Goal: Transaction & Acquisition: Purchase product/service

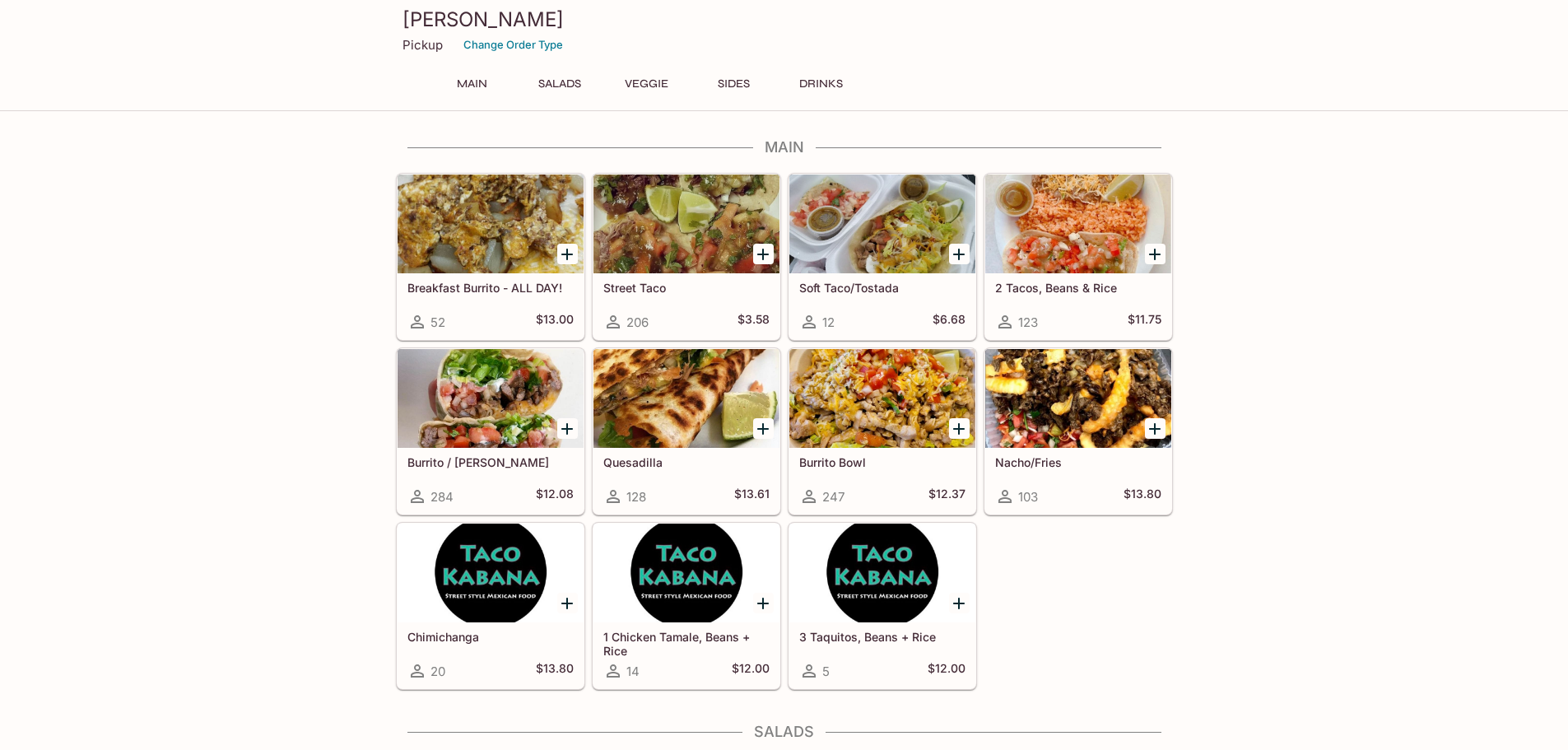
click at [1072, 235] on div at bounding box center [1078, 224] width 186 height 99
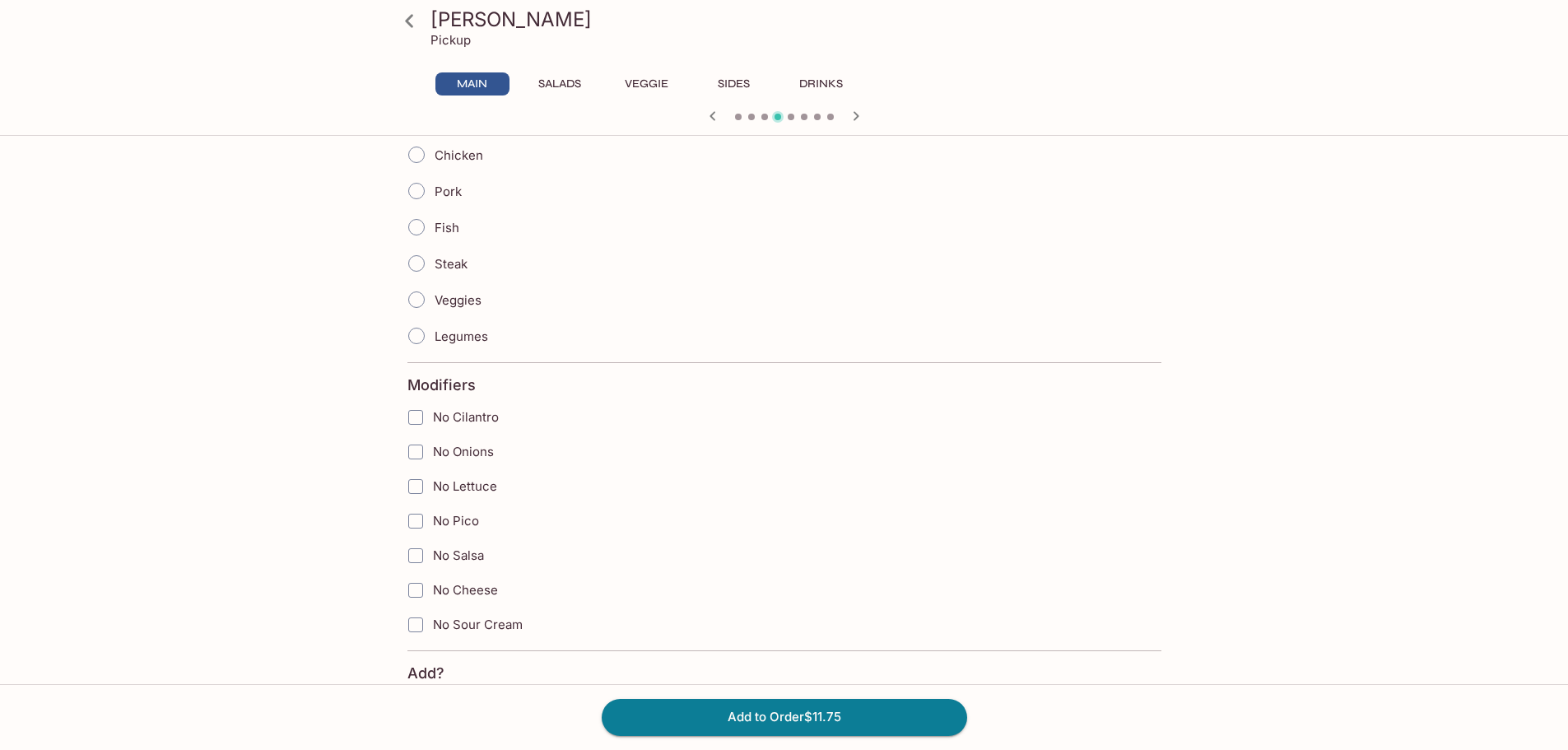
scroll to position [659, 0]
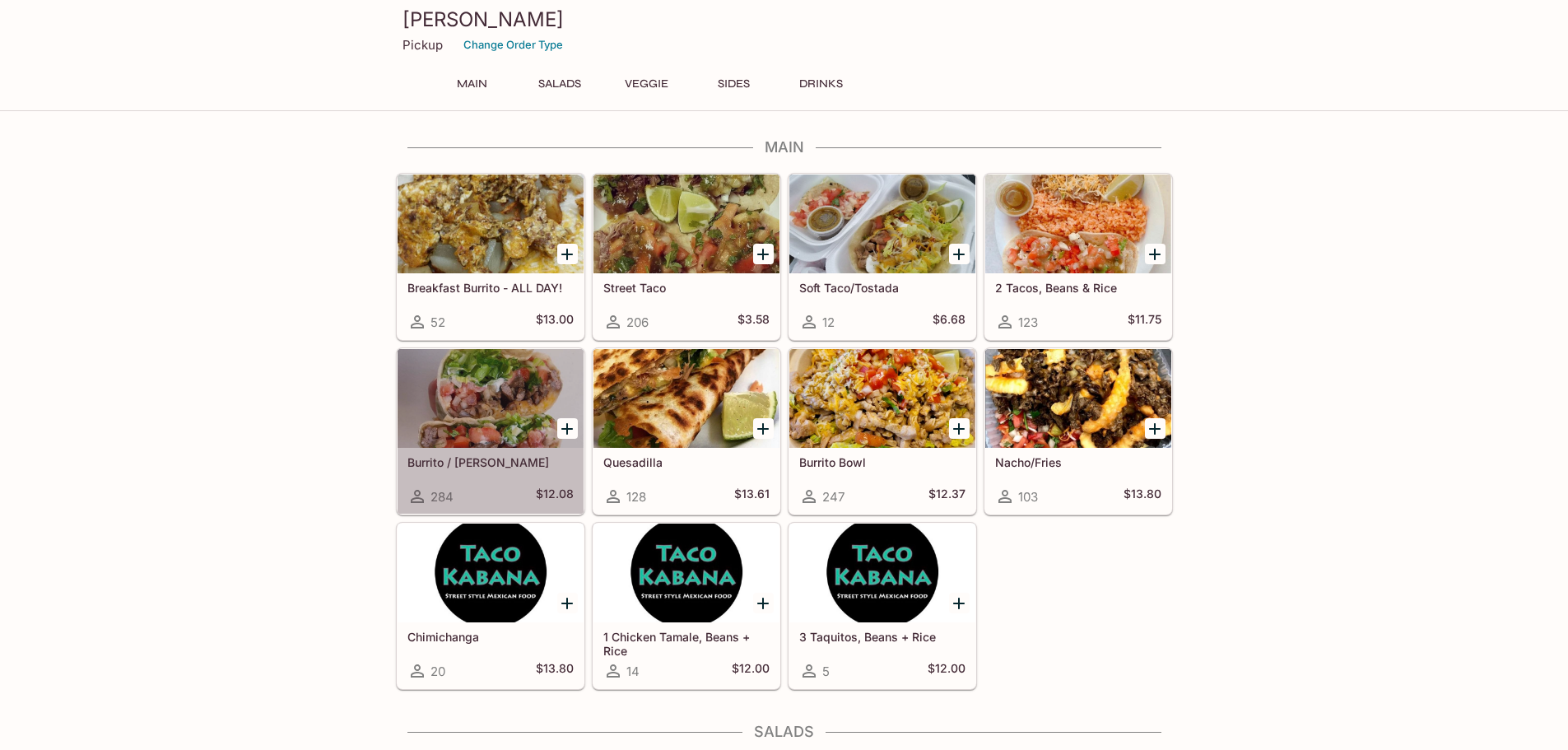
click at [473, 414] on div at bounding box center [490, 399] width 186 height 99
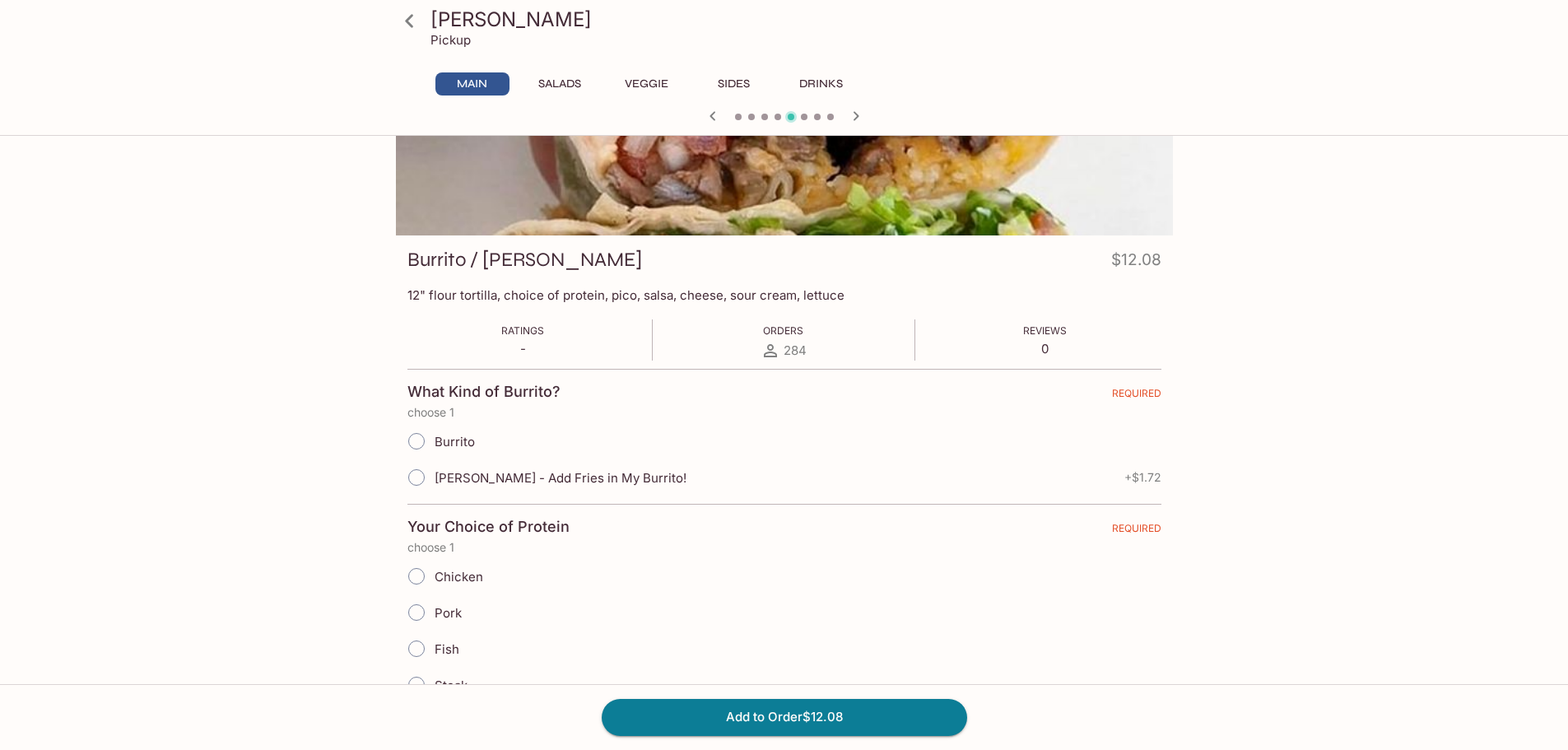
scroll to position [165, 0]
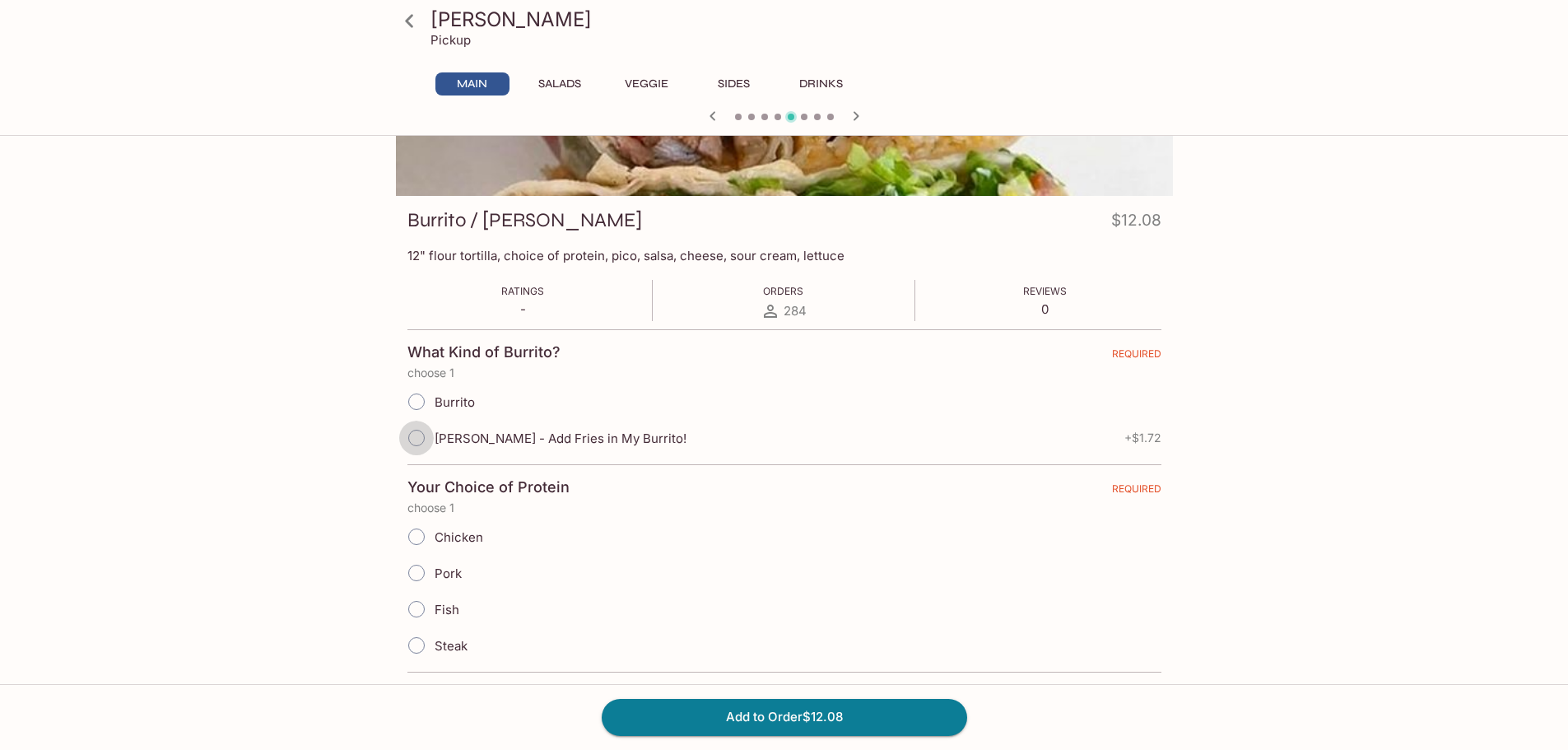
click at [418, 437] on input "[PERSON_NAME] - Add Fries in My Burrito!" at bounding box center [416, 438] width 35 height 35
radio input "true"
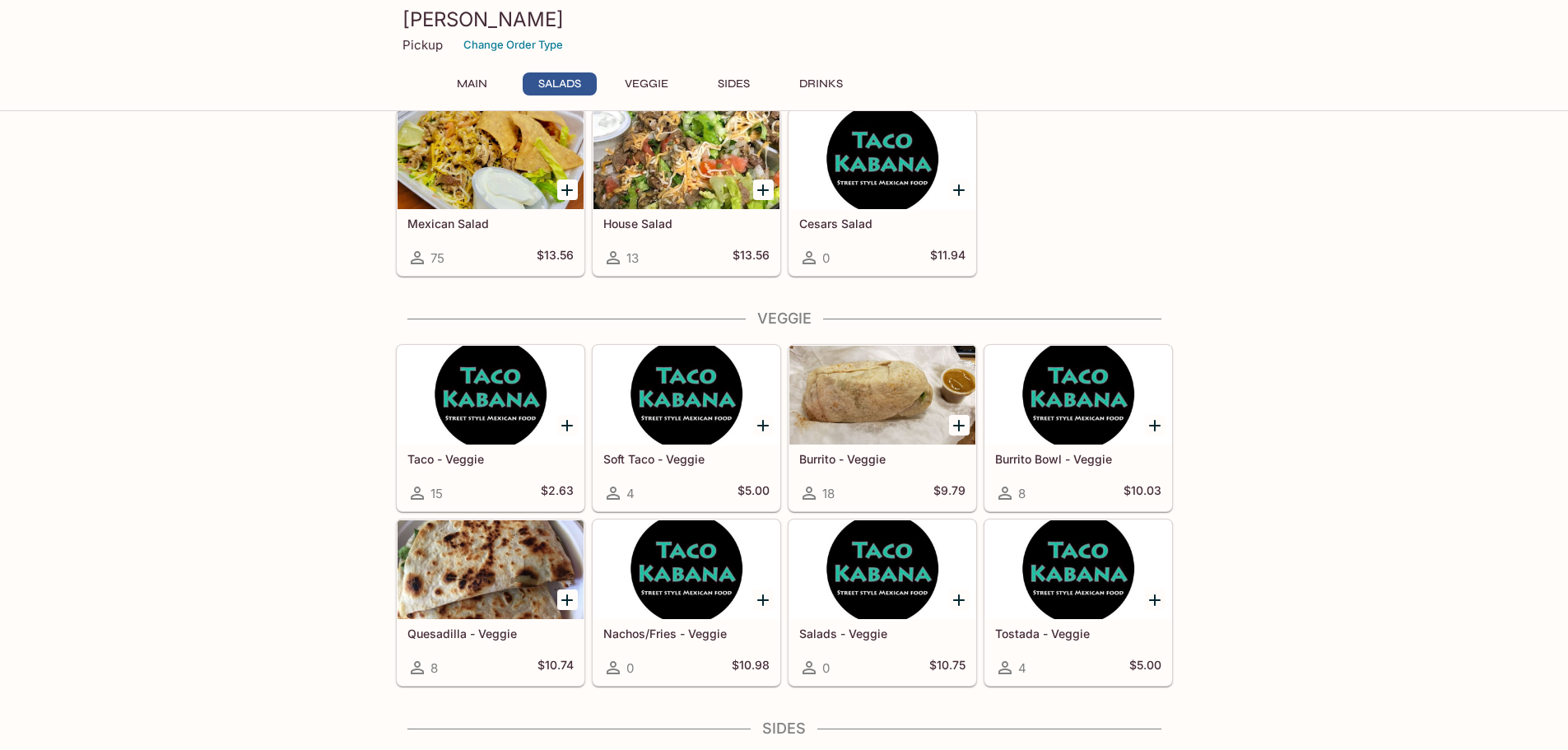
scroll to position [659, 0]
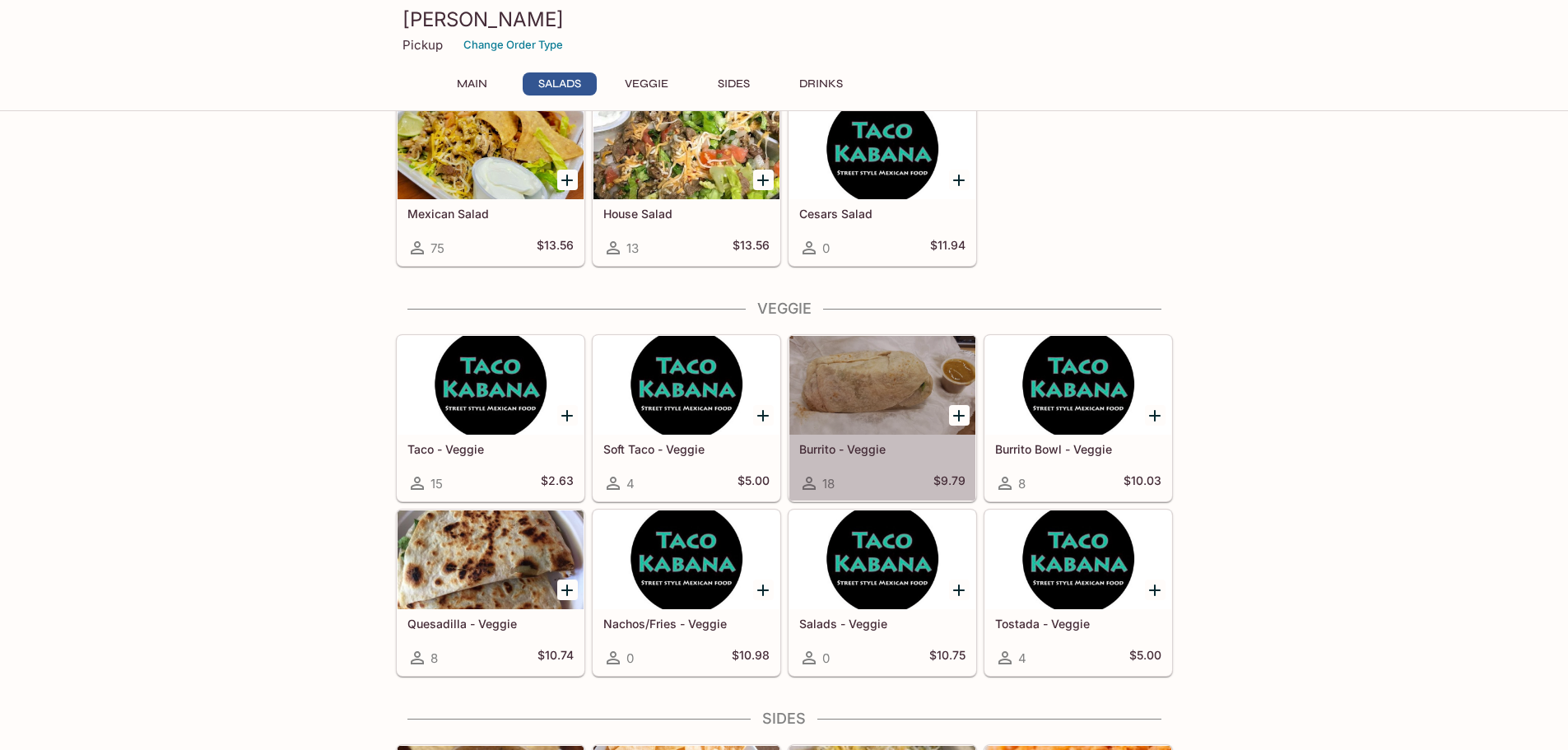
click at [806, 389] on div at bounding box center [883, 385] width 186 height 99
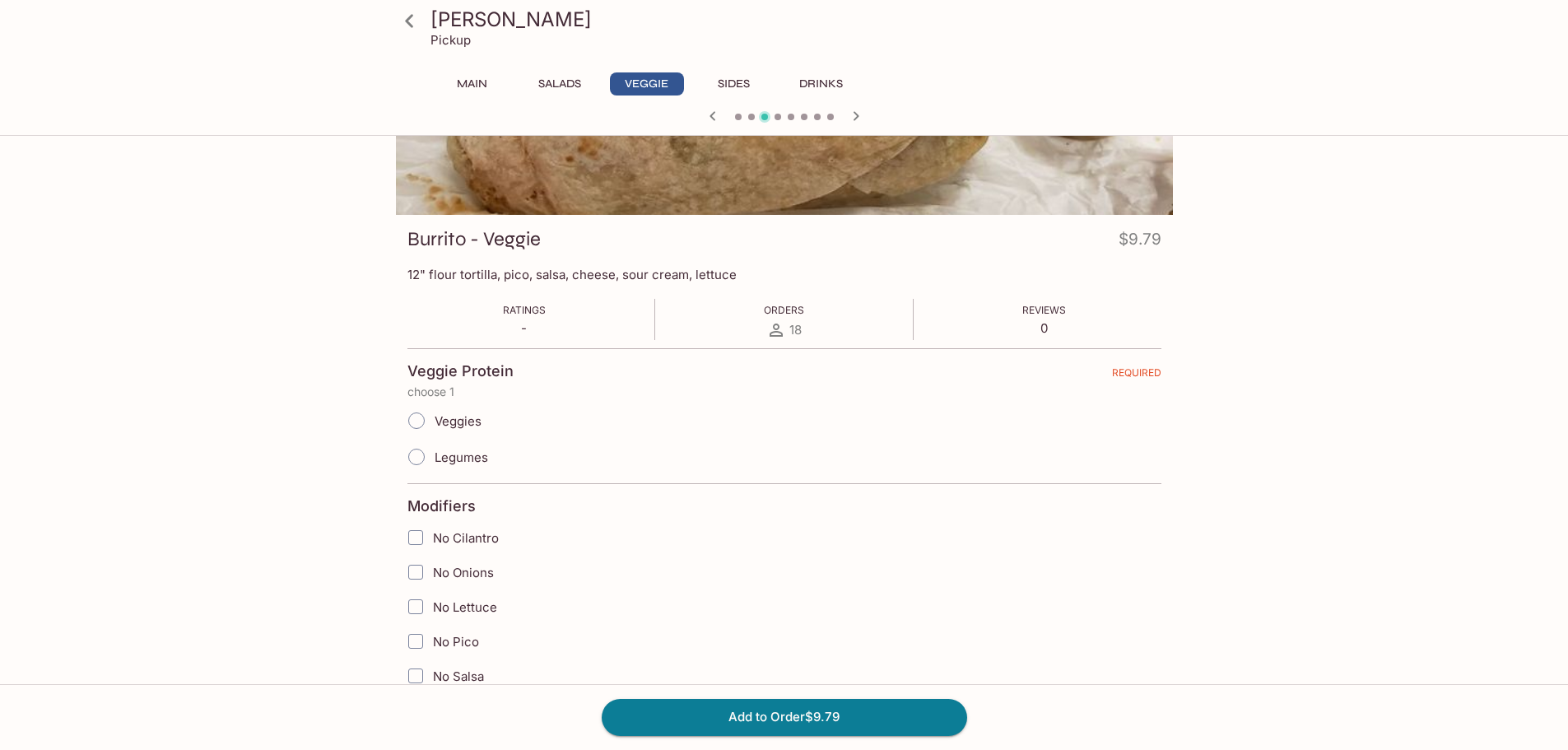
scroll to position [165, 0]
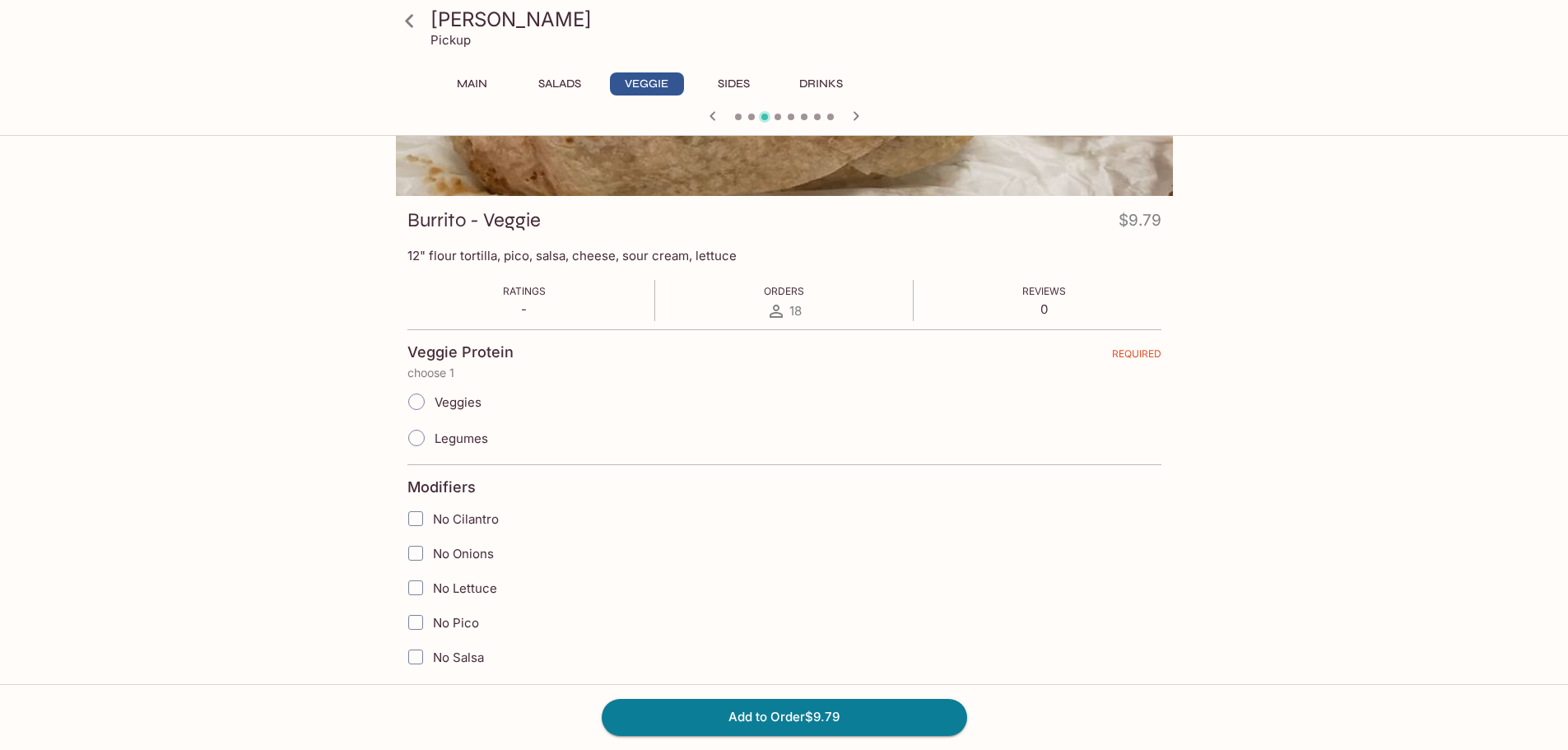
drag, startPoint x: 414, startPoint y: 436, endPoint x: 420, endPoint y: 446, distance: 11.7
click at [412, 436] on input "Legumes" at bounding box center [416, 438] width 35 height 35
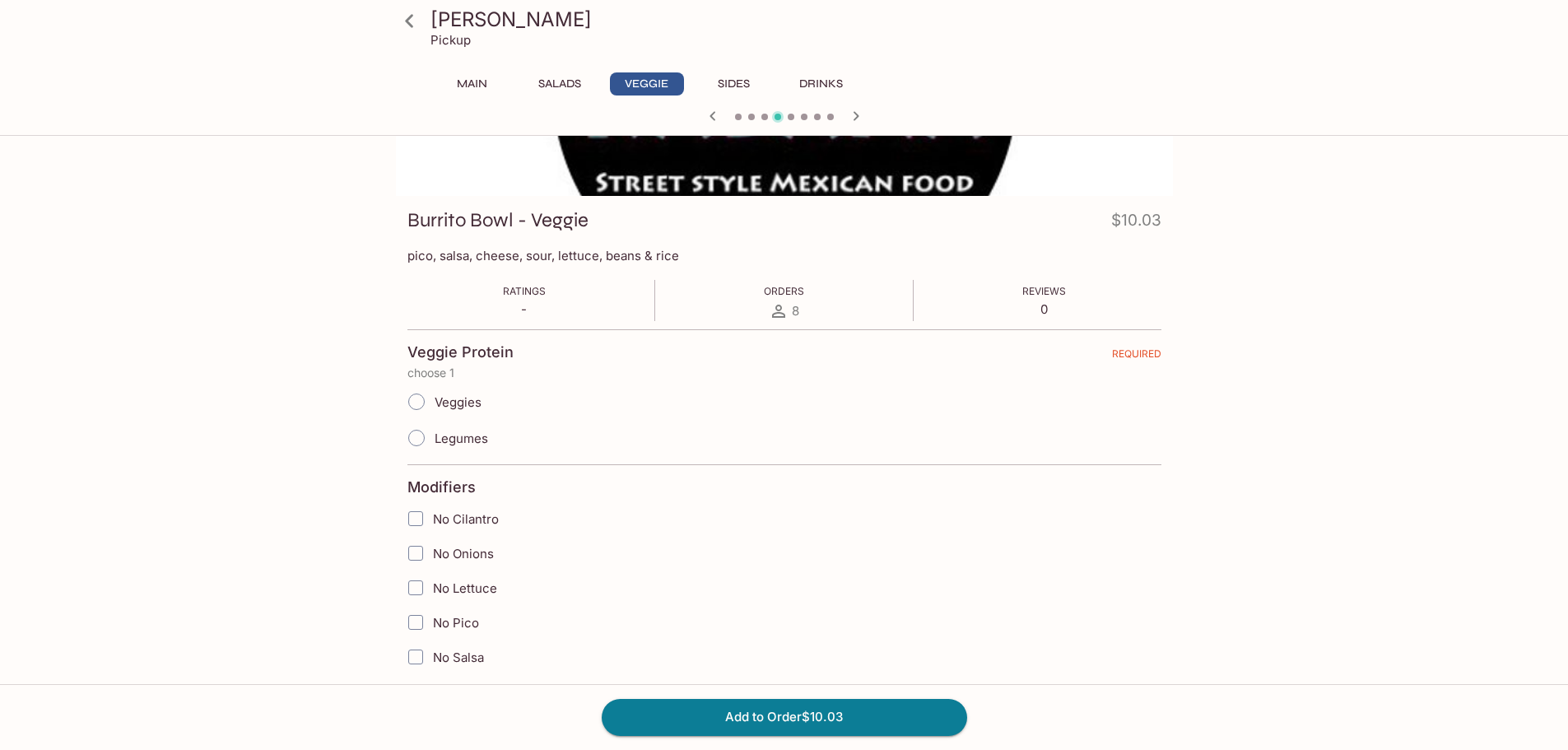
scroll to position [329, 0]
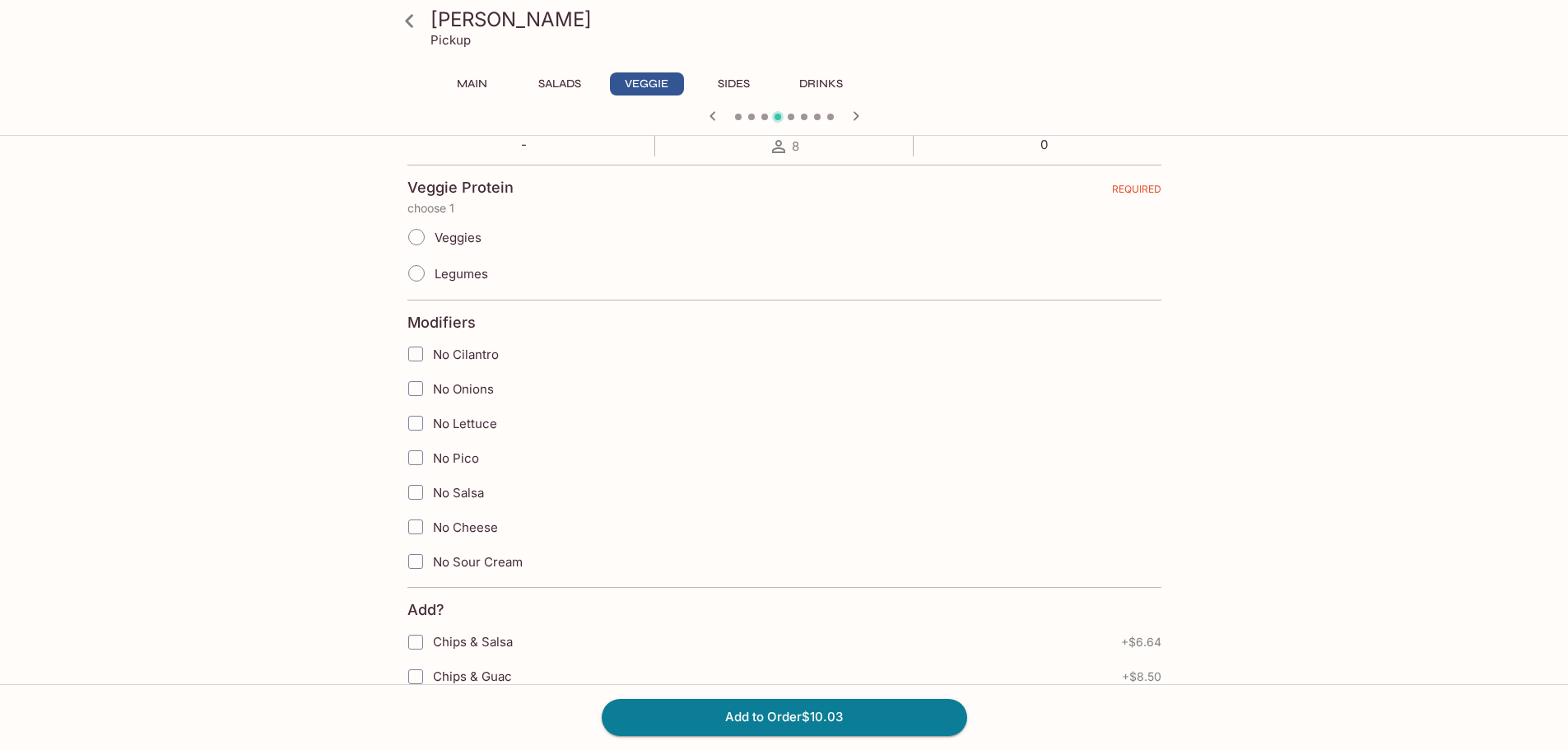
click at [417, 273] on input "Legumes" at bounding box center [416, 273] width 35 height 35
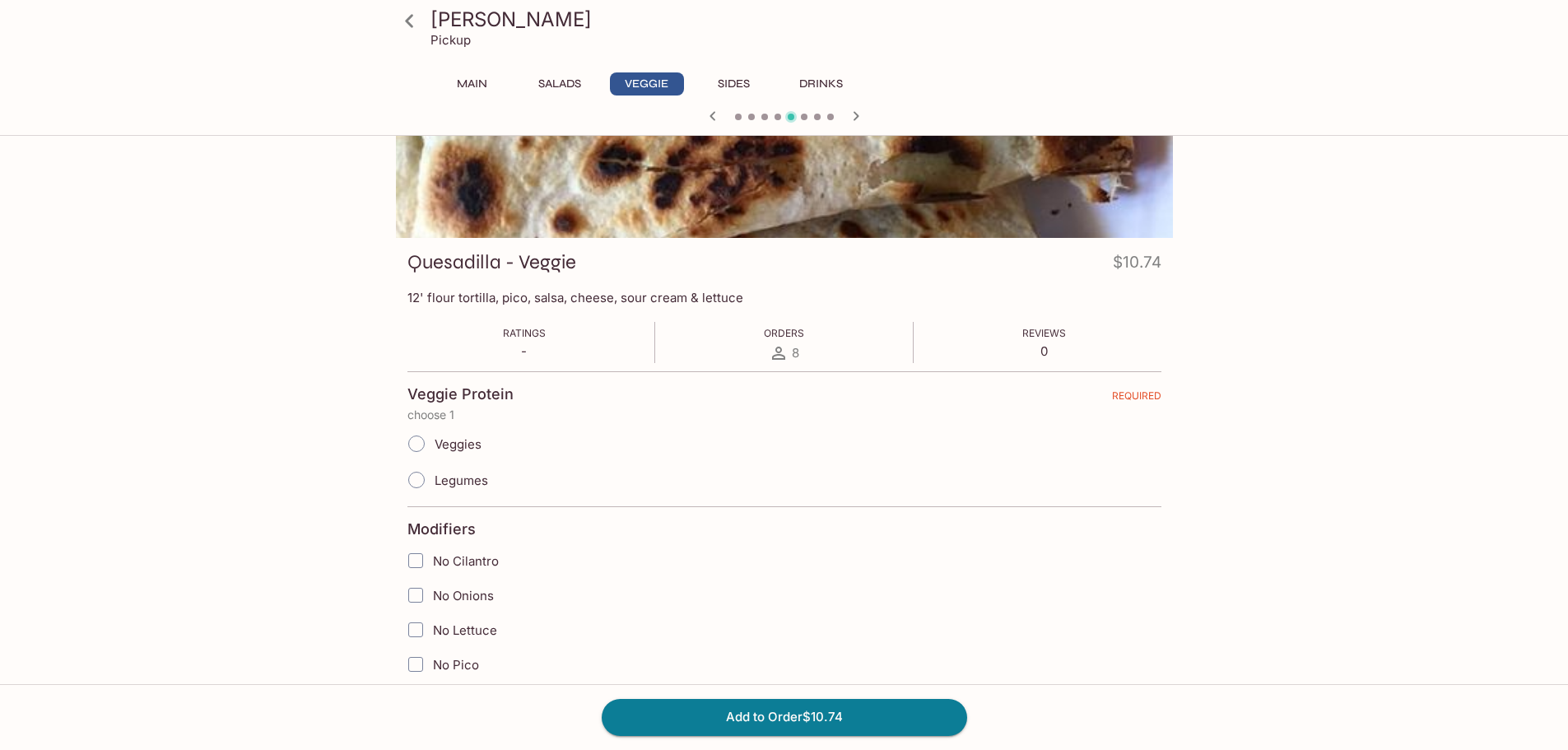
scroll to position [0, 0]
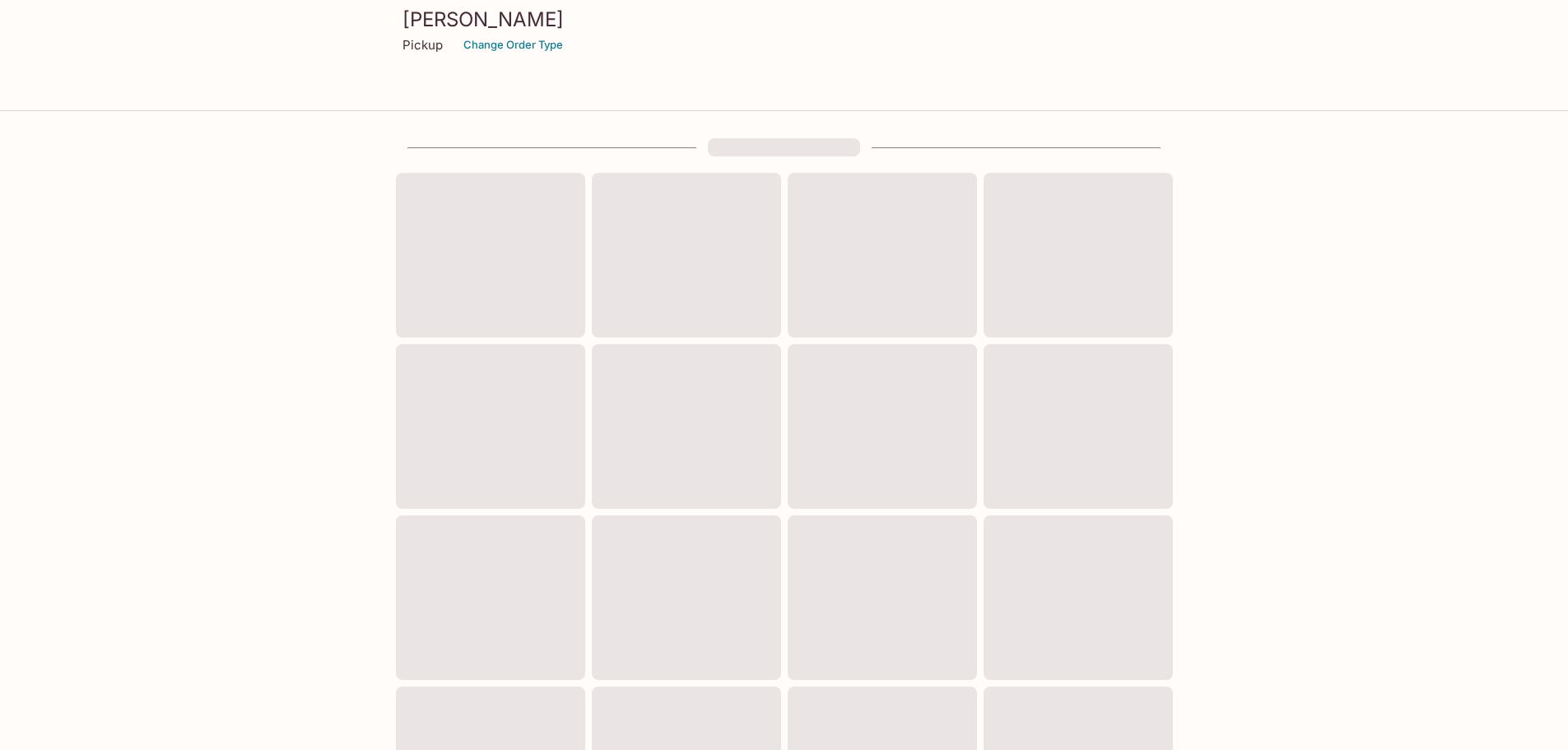
scroll to position [444, 0]
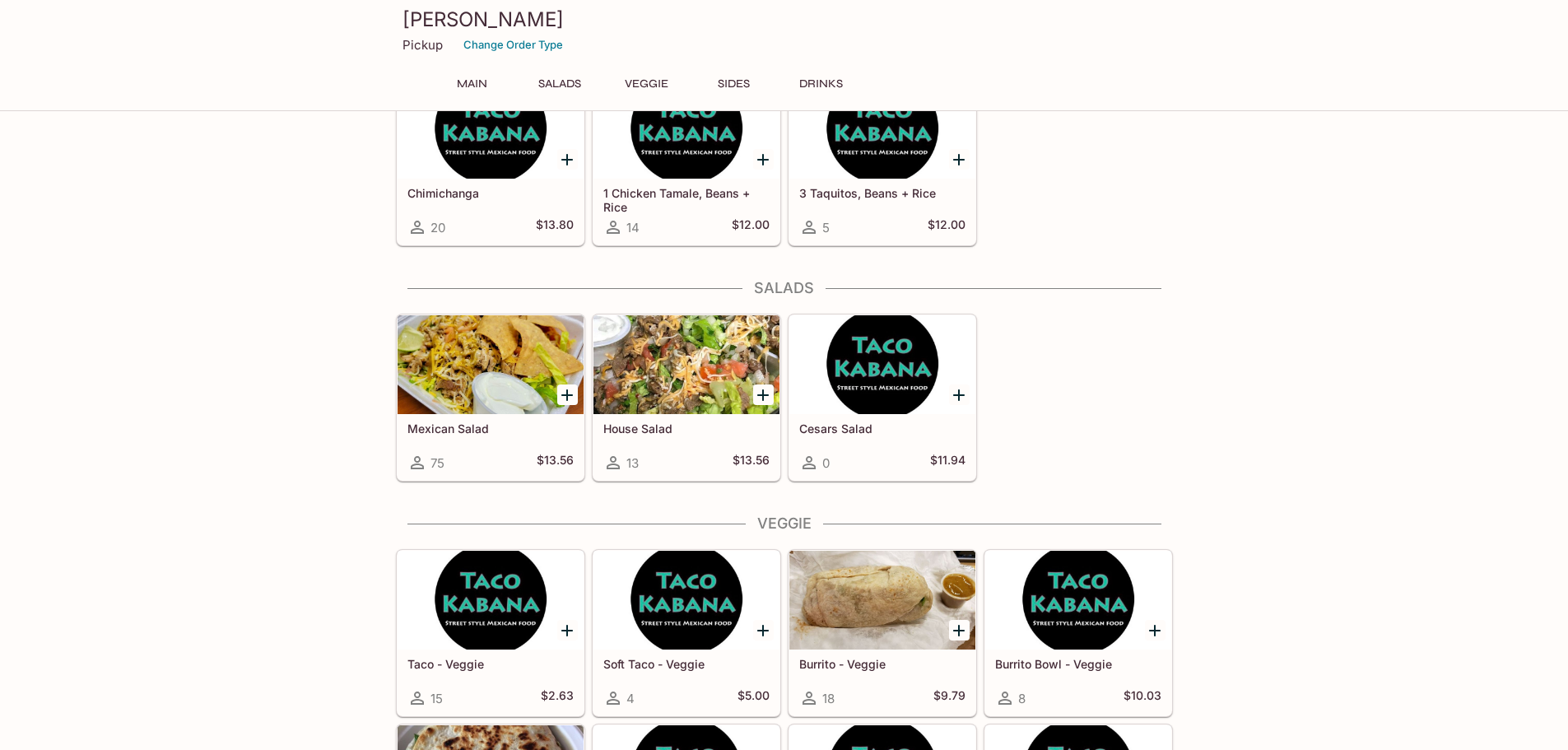
click at [904, 609] on div at bounding box center [883, 600] width 186 height 99
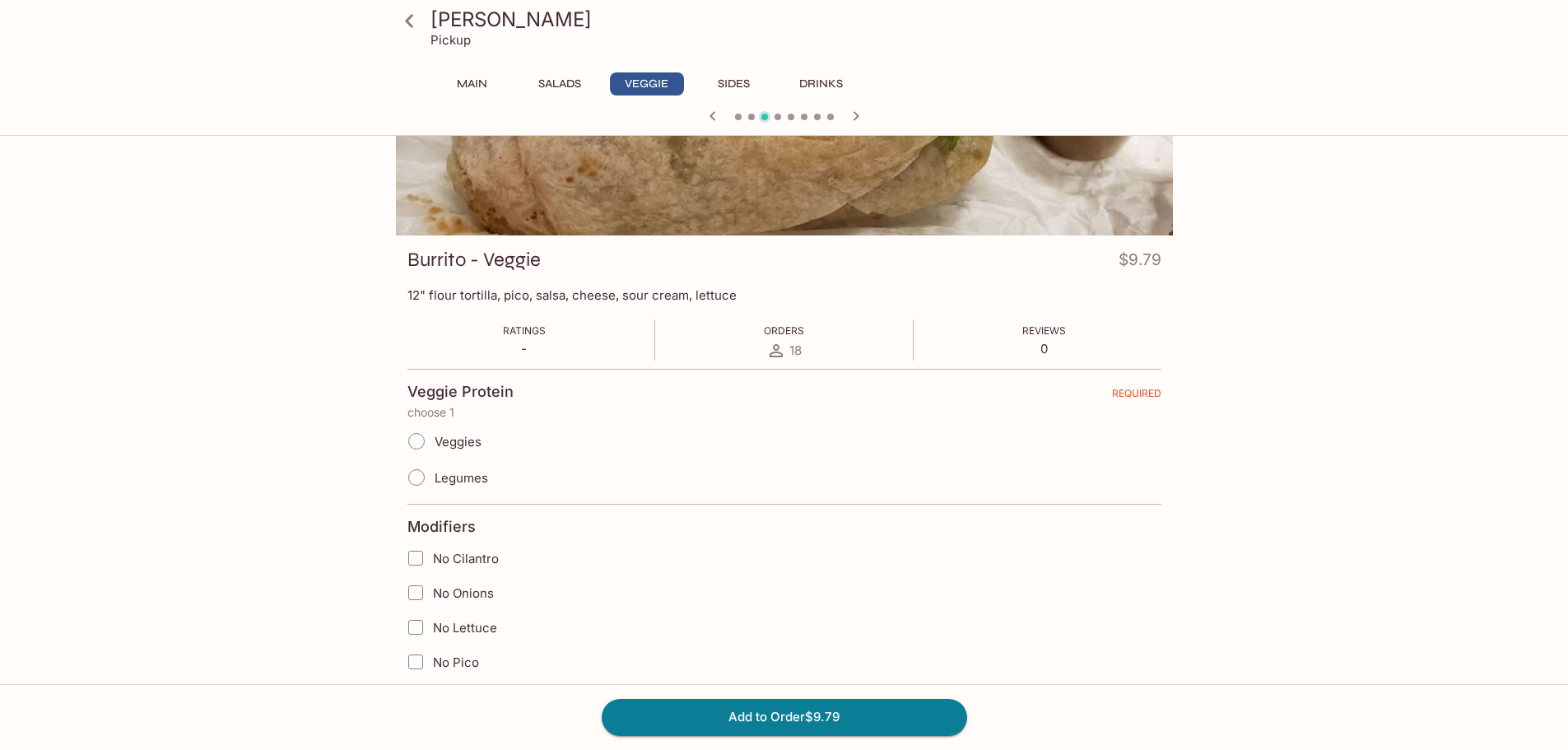
scroll to position [165, 0]
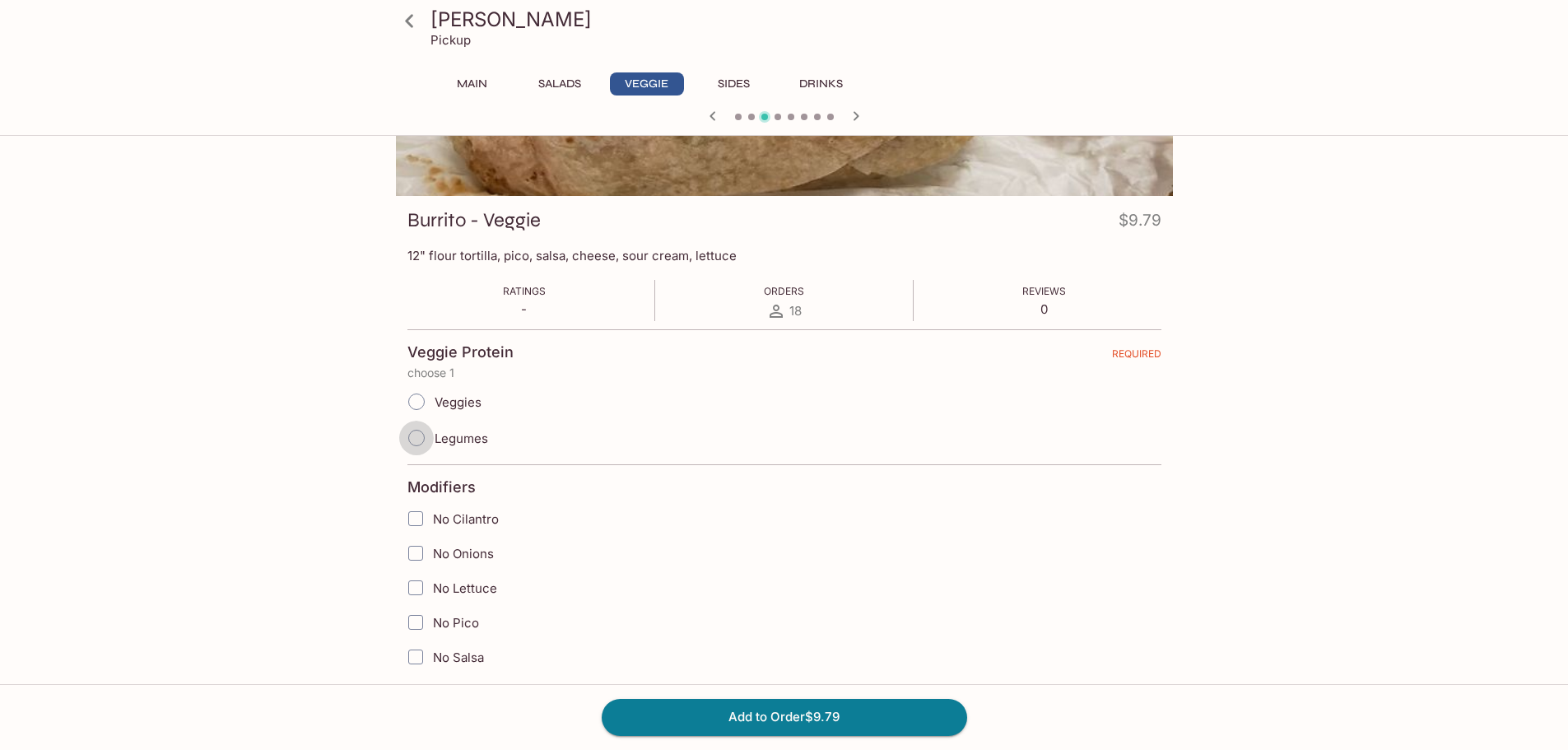
click at [425, 436] on input "Legumes" at bounding box center [416, 438] width 35 height 35
radio input "true"
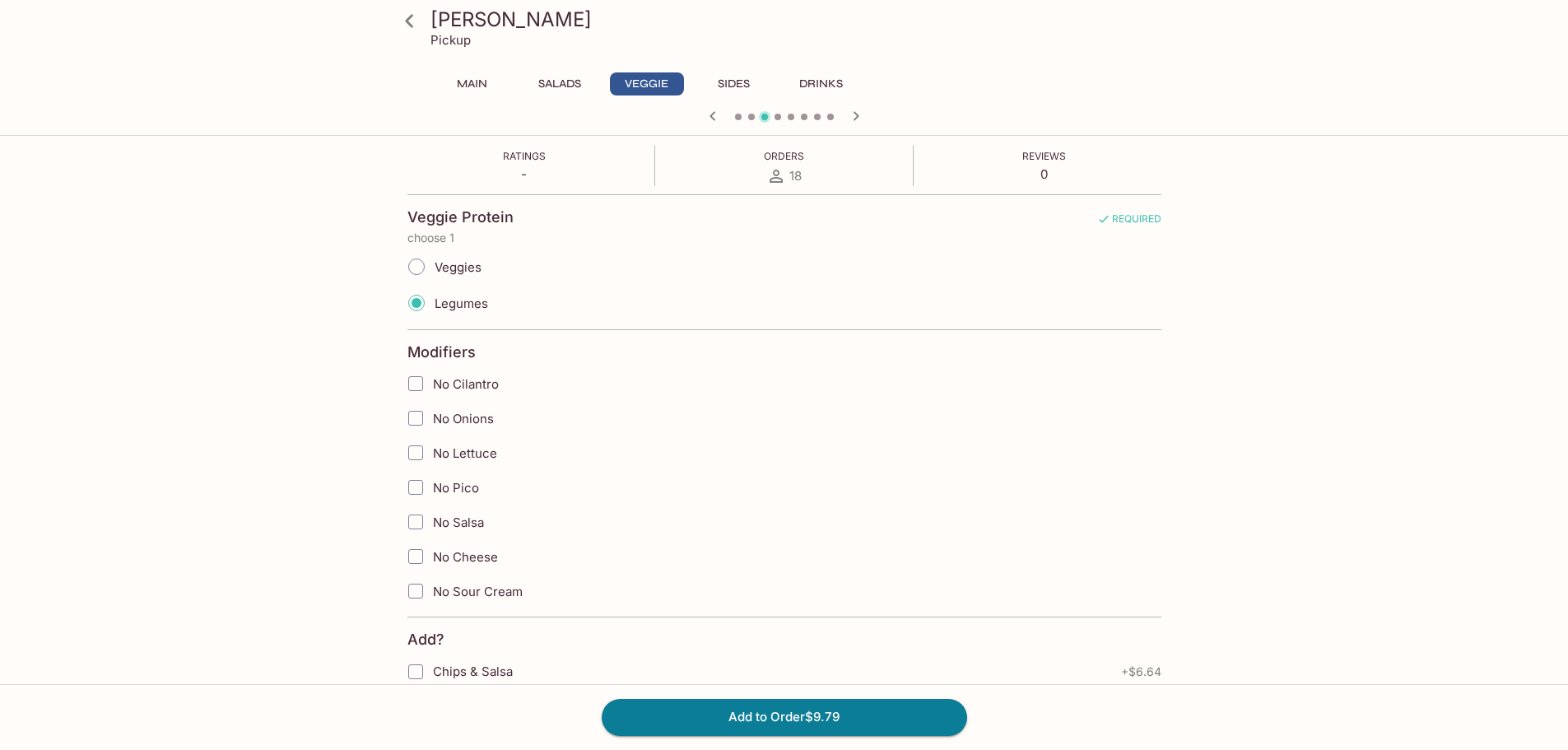
scroll to position [494, 0]
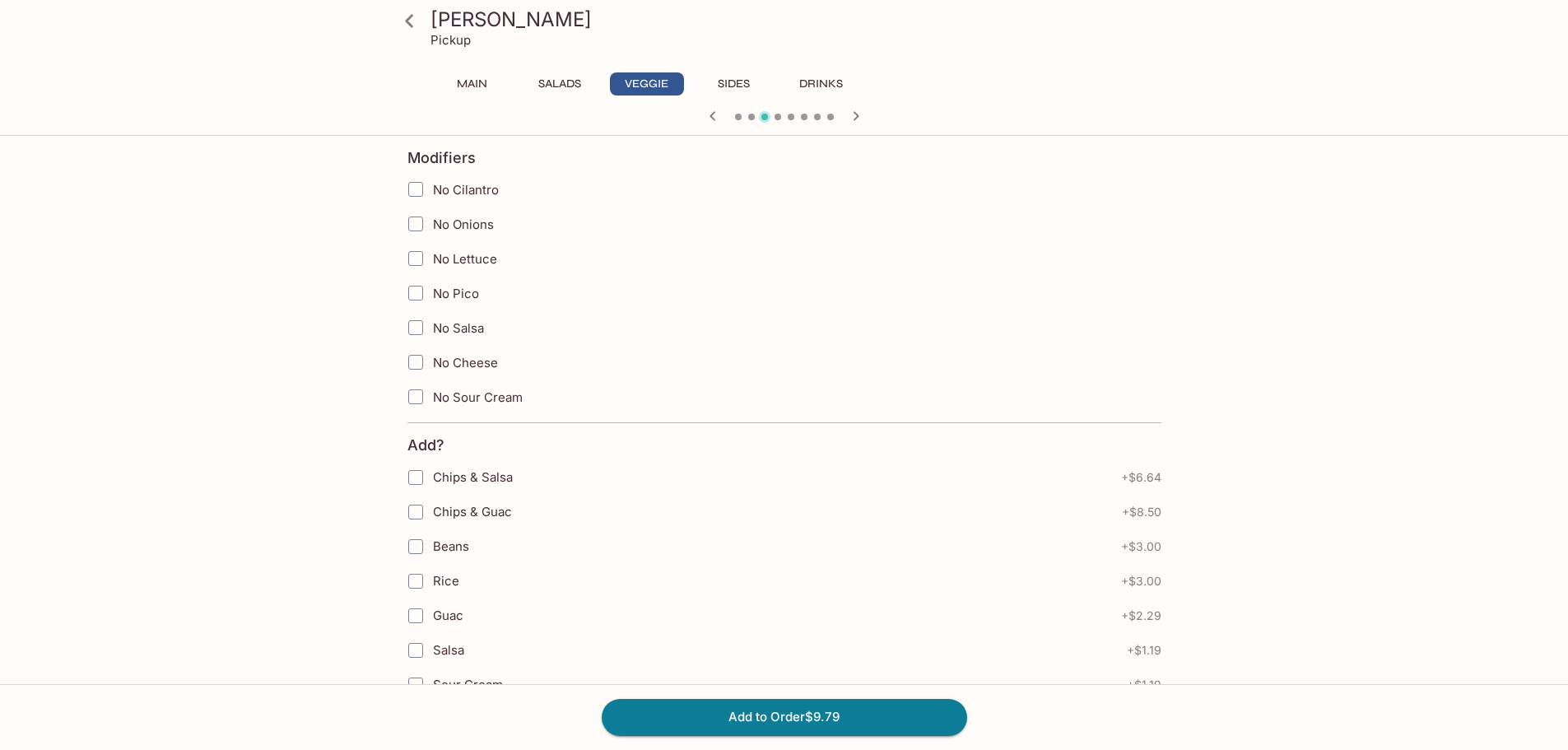
click at [419, 357] on input "No Cheese" at bounding box center [415, 362] width 33 height 33
checkbox input "true"
click at [422, 392] on input "No Sour Cream" at bounding box center [415, 397] width 33 height 33
checkbox input "true"
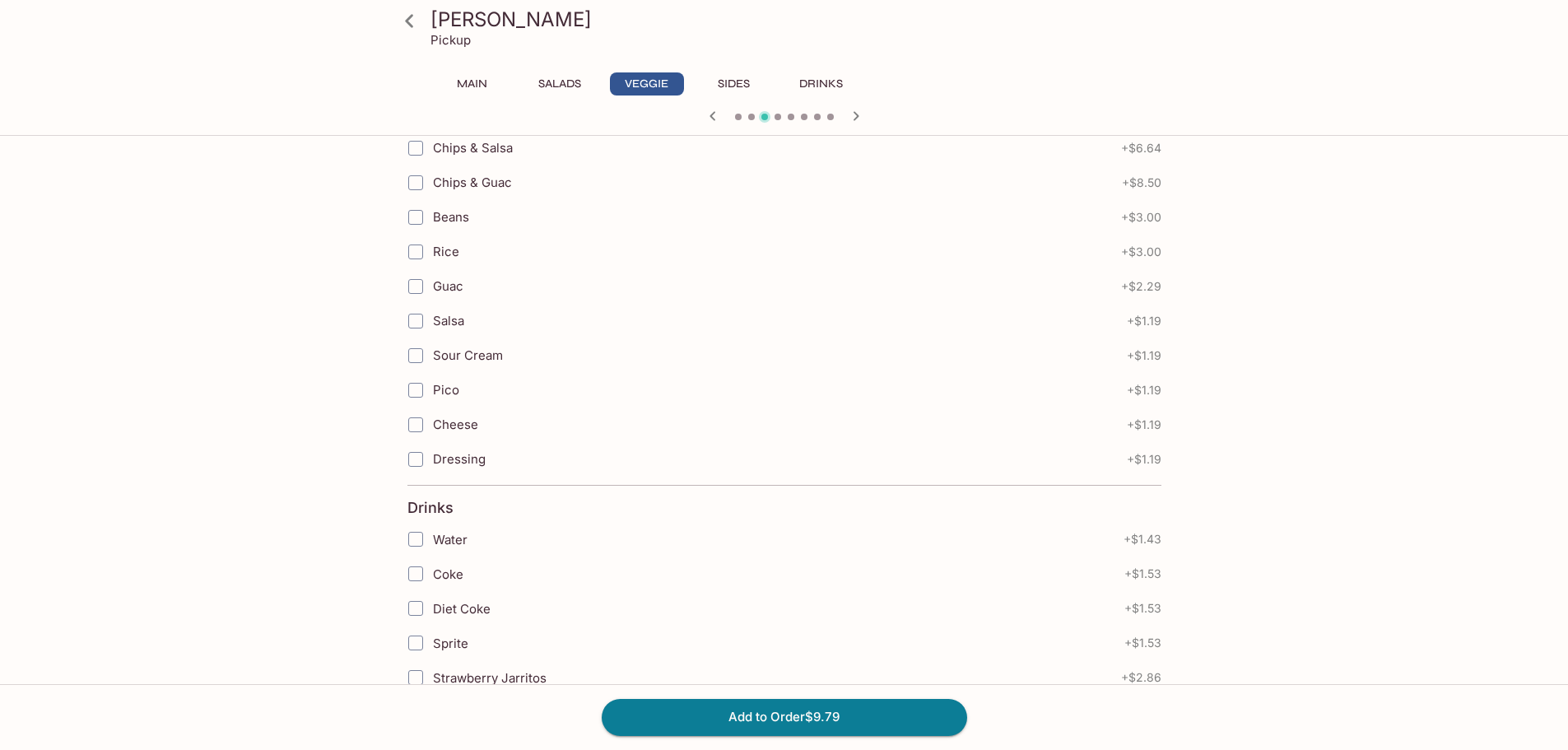
scroll to position [988, 0]
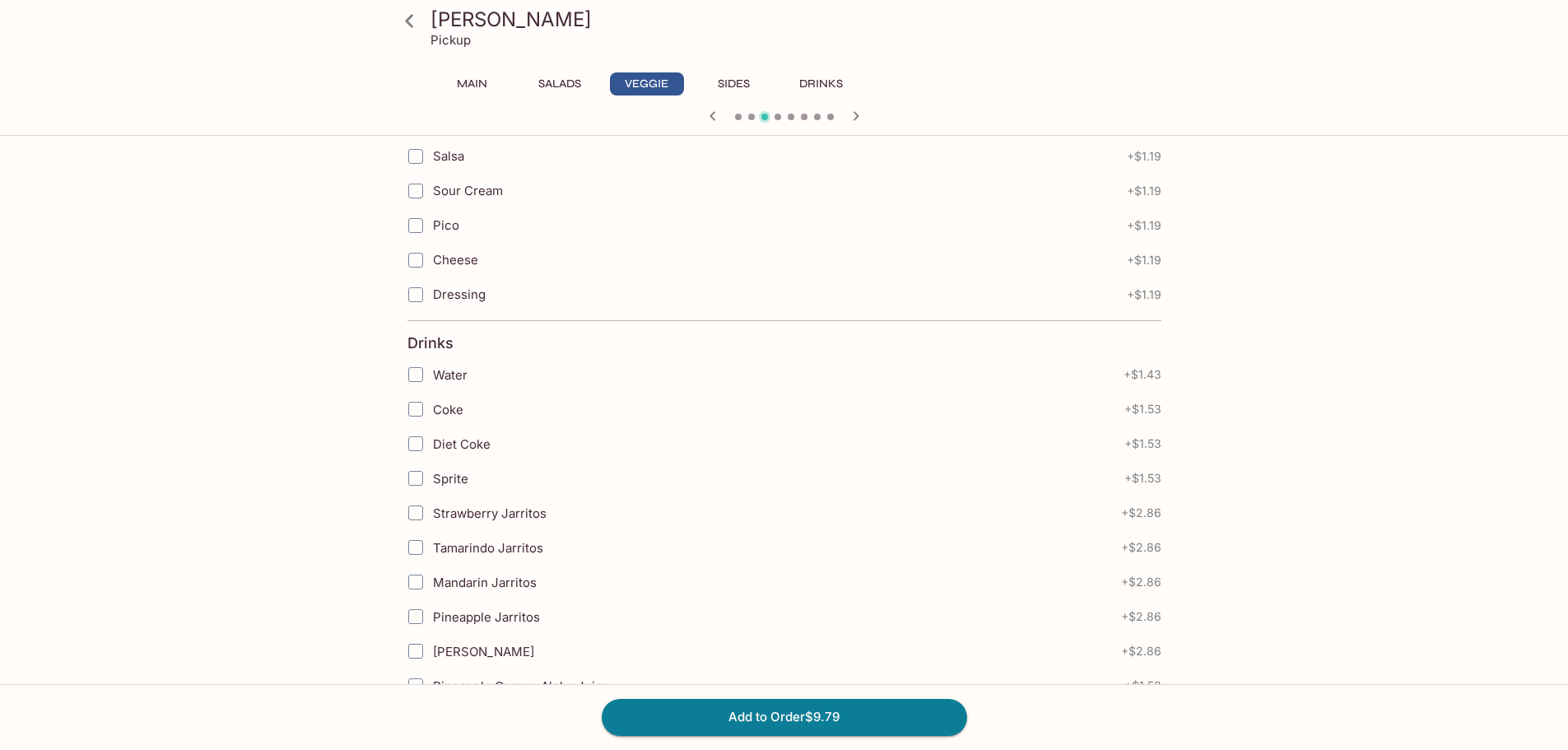
click at [408, 550] on input "Tamarindo Jarritos" at bounding box center [415, 548] width 33 height 33
checkbox input "true"
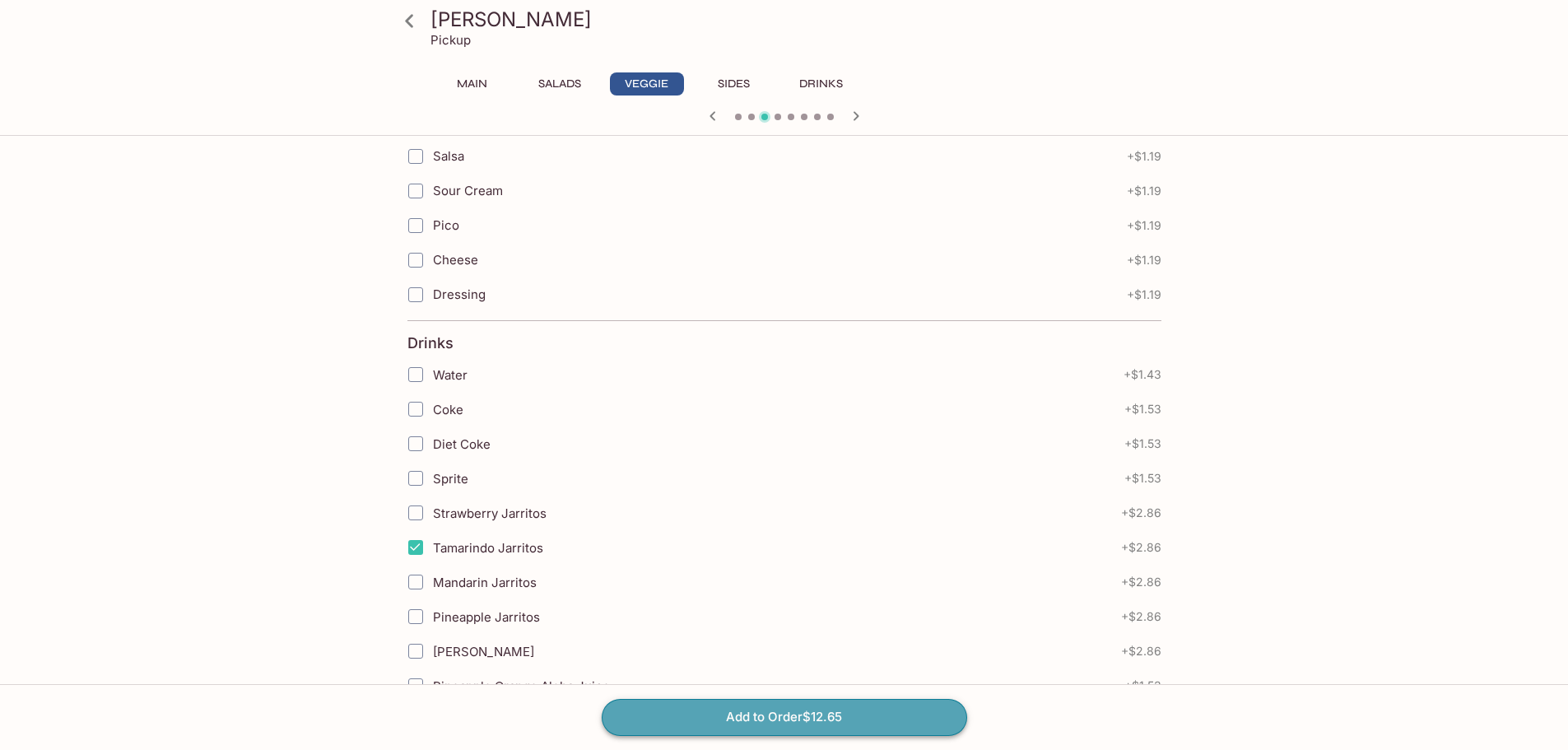
click at [806, 716] on button "Add to Order $12.65" at bounding box center [784, 717] width 365 height 37
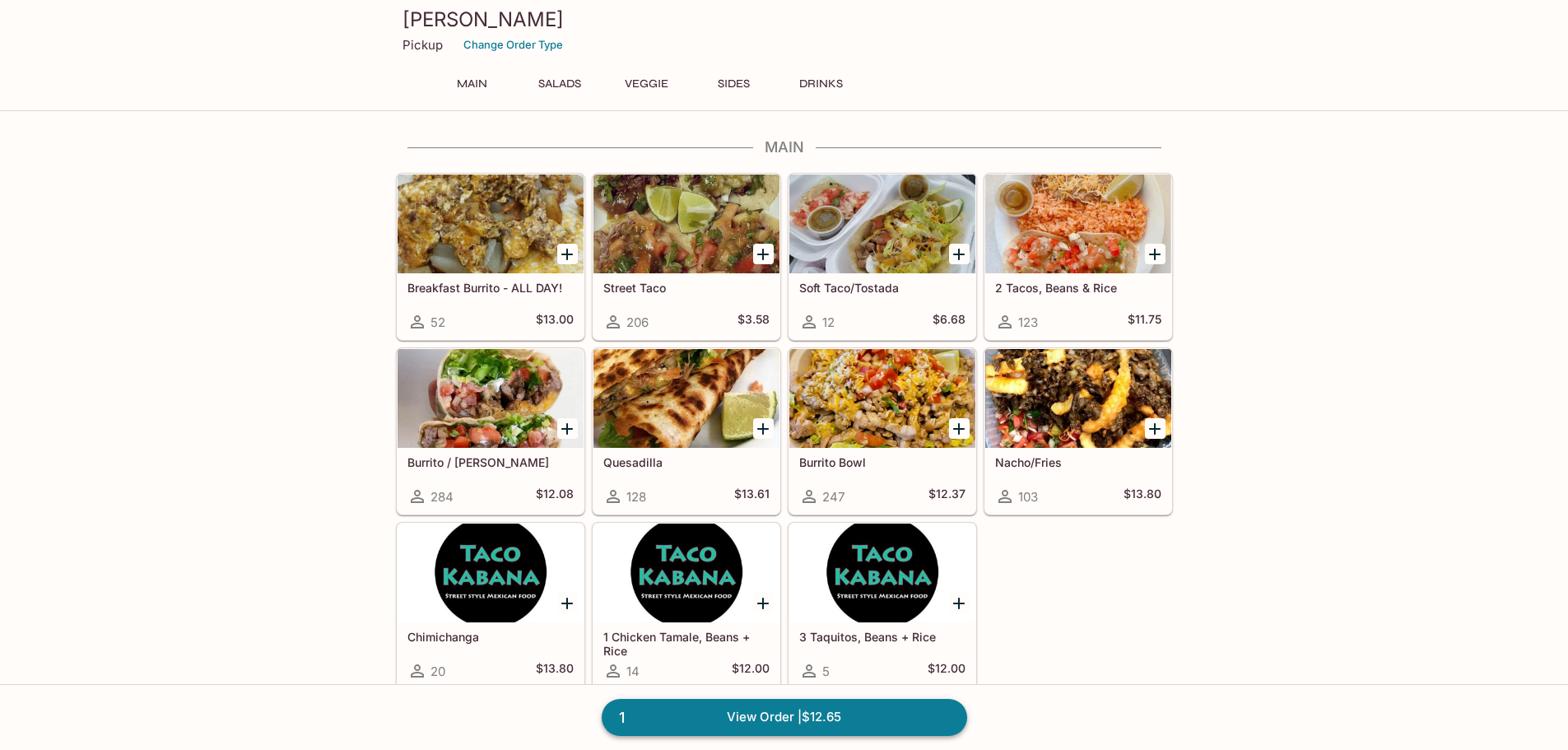
click at [811, 707] on link "1 View Order | $12.65" at bounding box center [784, 717] width 365 height 37
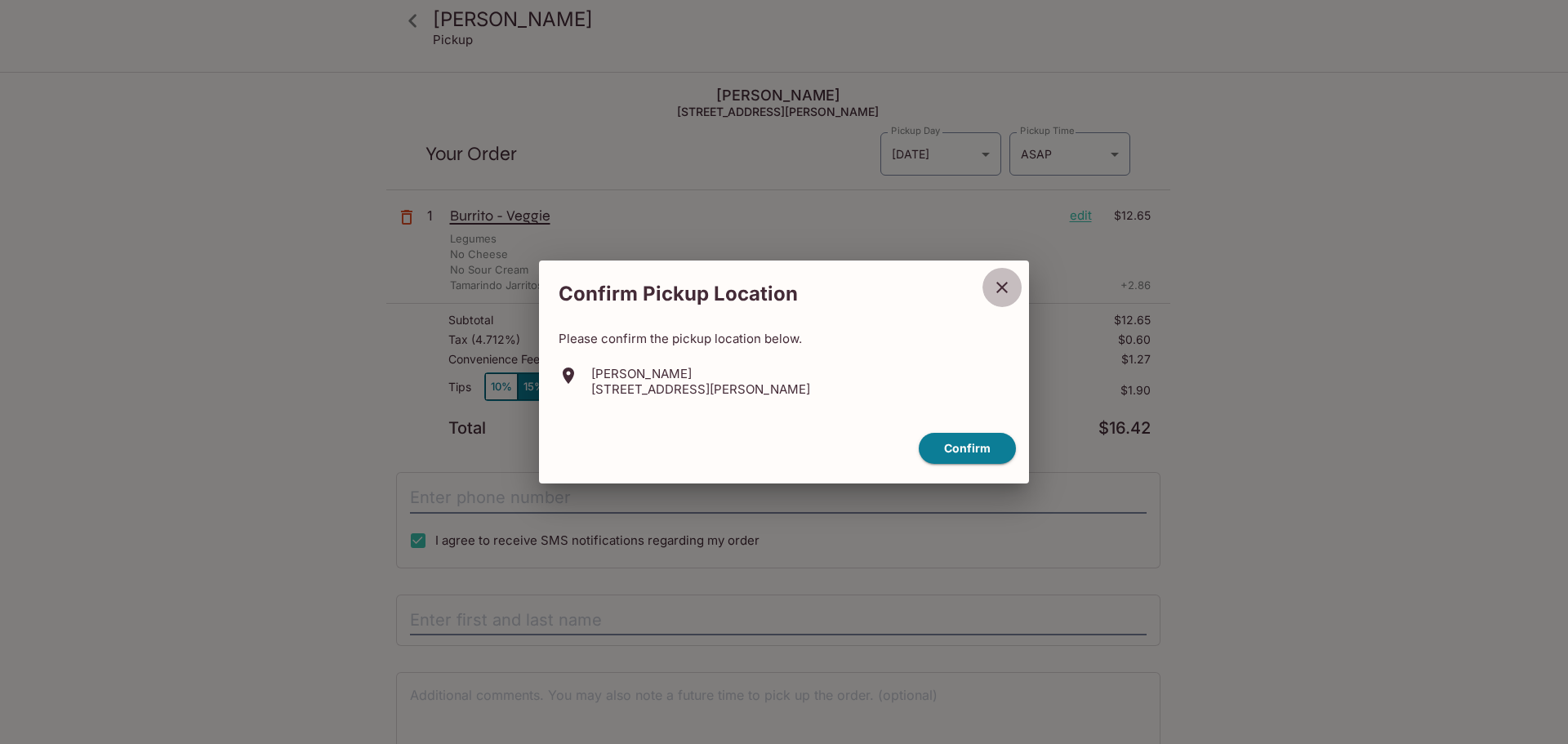
click at [994, 280] on icon "close" at bounding box center [1002, 288] width 19 height 19
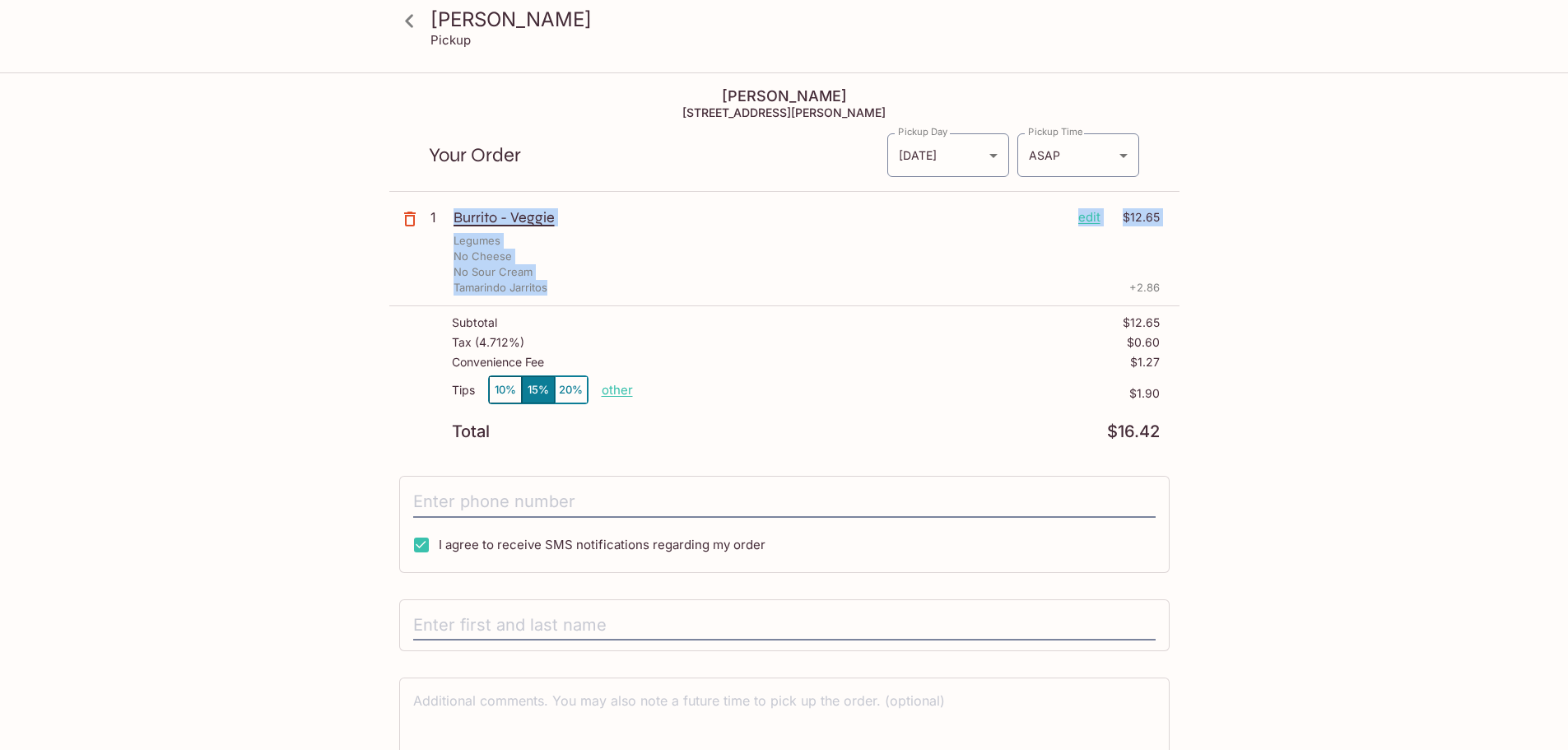
drag, startPoint x: 558, startPoint y: 284, endPoint x: 457, endPoint y: 208, distance: 126.4
click at [457, 208] on div "1 Burrito - Veggie edit $12.65 Legumes No Cheese No Sour Cream Tamarindo Jarrit…" at bounding box center [784, 252] width 791 height 108
copy div "Burrito - Veggie edit $12.65 Legumes No Cheese No Sour Cream Tamarindo Jarritos"
click at [268, 280] on div "Taco Kabana Pickup Taco Kabana [STREET_ADDRESS][PERSON_NAME] Your Order Pickup …" at bounding box center [784, 452] width 1054 height 757
